Goal: Ask a question

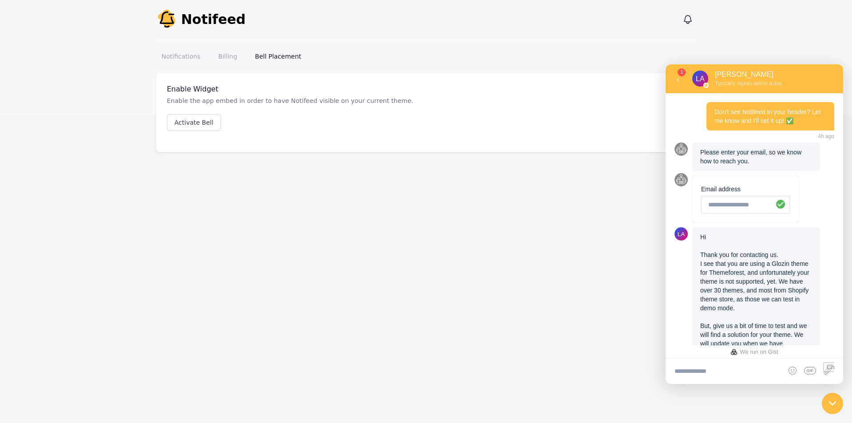
scroll to position [642, 0]
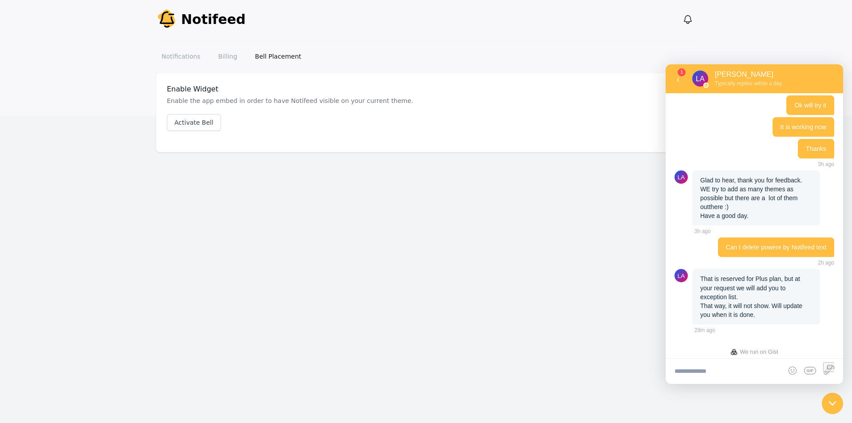
click at [742, 316] on div "That is reserved for Plus plan, but at your request we will add you to exceptio…" at bounding box center [756, 296] width 128 height 55
click at [704, 377] on textarea at bounding box center [755, 371] width 178 height 25
type textarea "*"
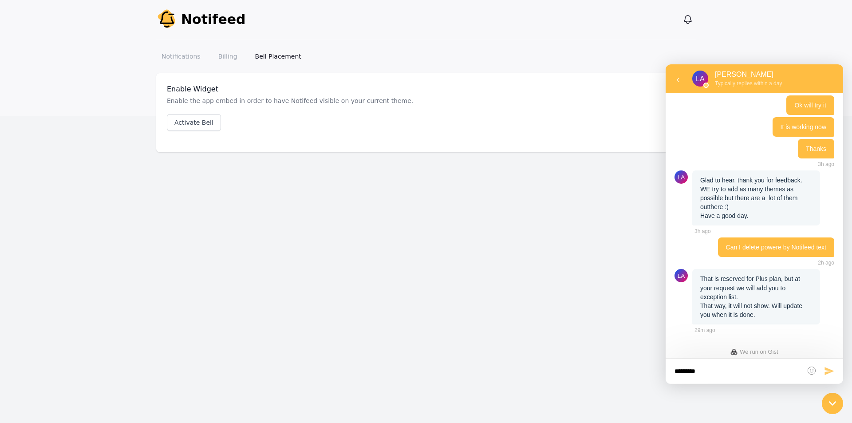
type textarea "**********"
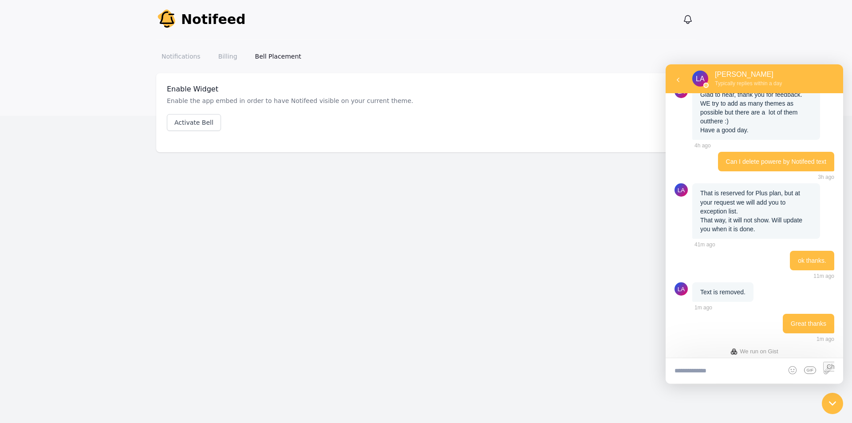
scroll to position [737, 0]
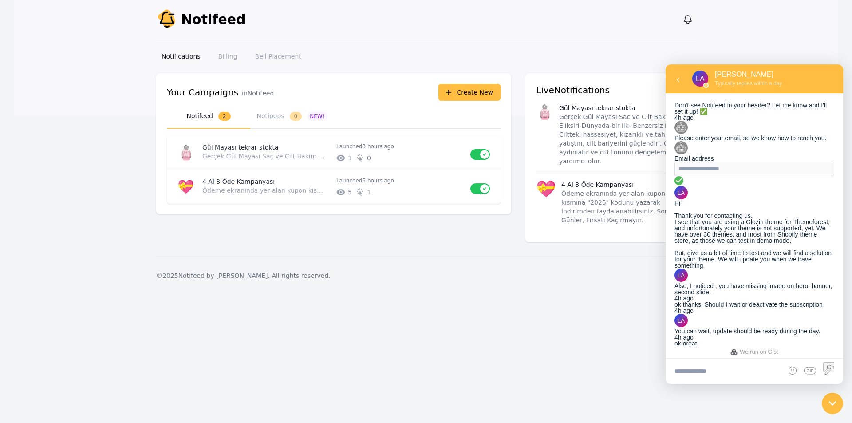
scroll to position [674, 0]
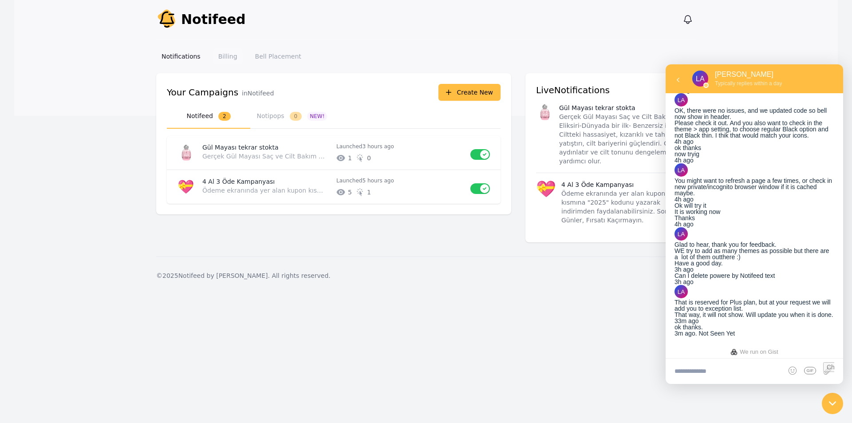
click at [223, 60] on link "Billing" at bounding box center [228, 56] width 30 height 16
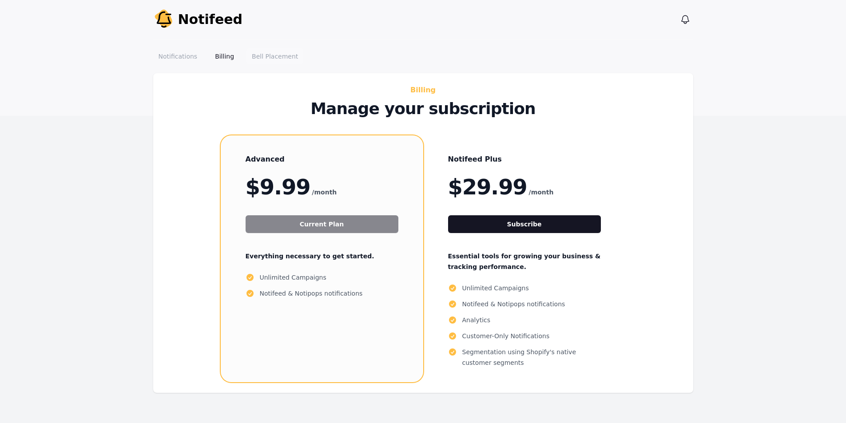
click at [262, 59] on link "Bell Placement" at bounding box center [274, 56] width 57 height 16
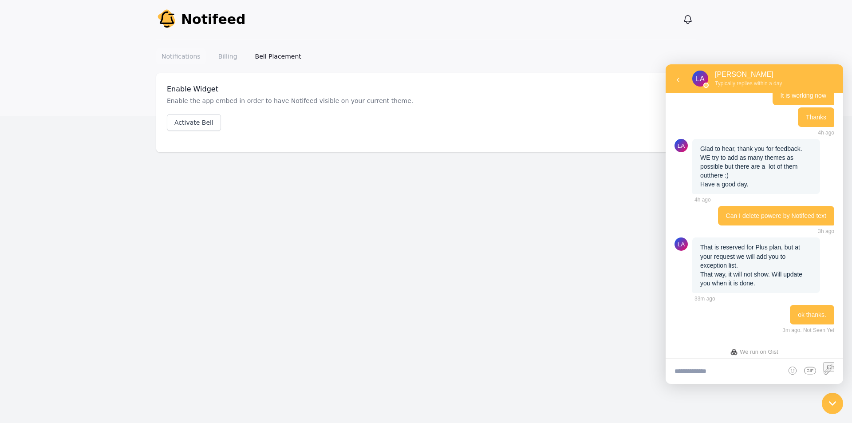
click at [171, 57] on link "Notifications" at bounding box center [181, 56] width 50 height 16
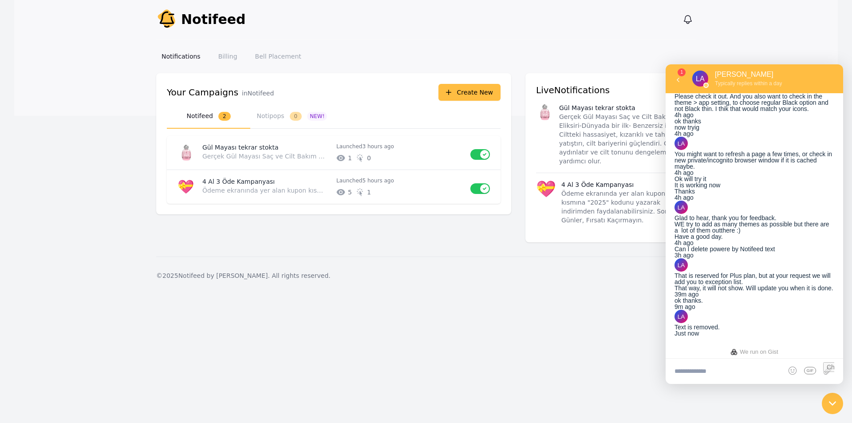
scroll to position [705, 0]
type textarea "**********"
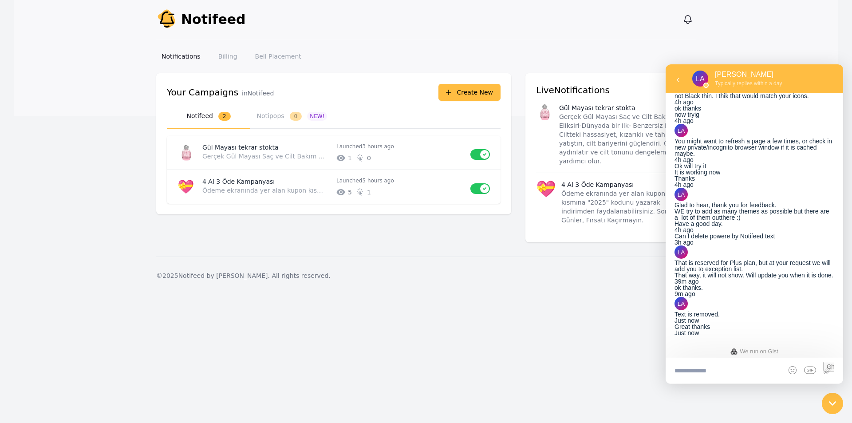
scroll to position [737, 0]
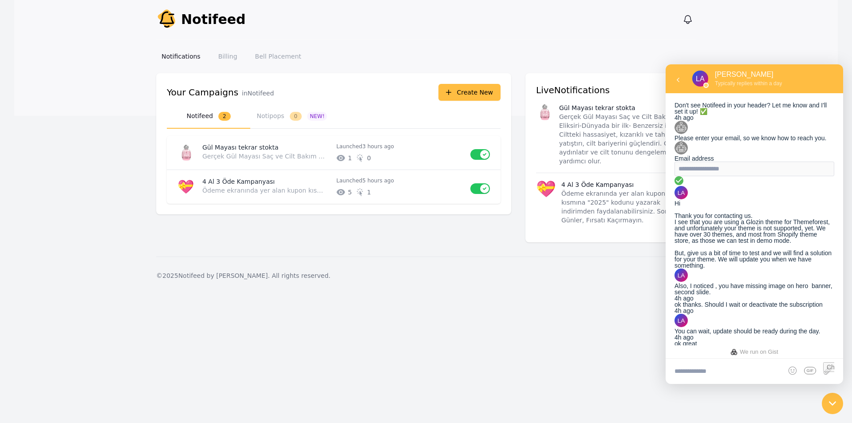
scroll to position [737, 0]
